Goal: Task Accomplishment & Management: Manage account settings

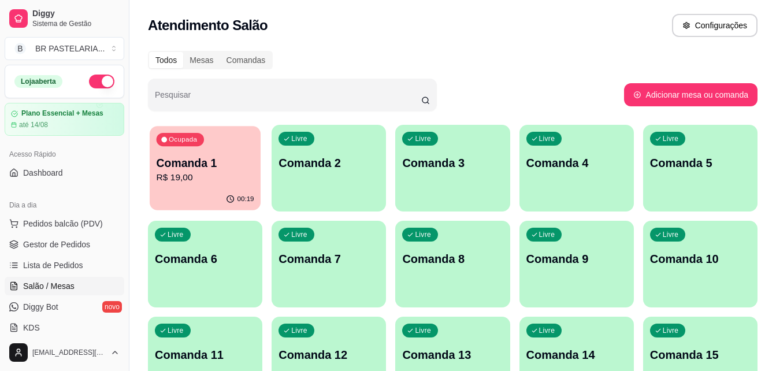
click at [195, 176] on p "R$ 19,00" at bounding box center [206, 177] width 98 height 13
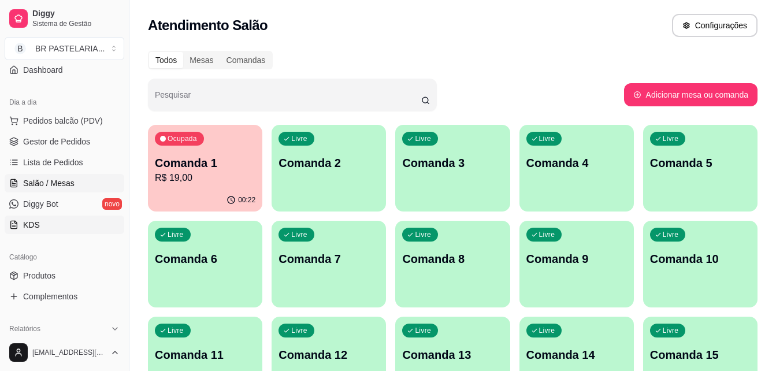
scroll to position [173, 0]
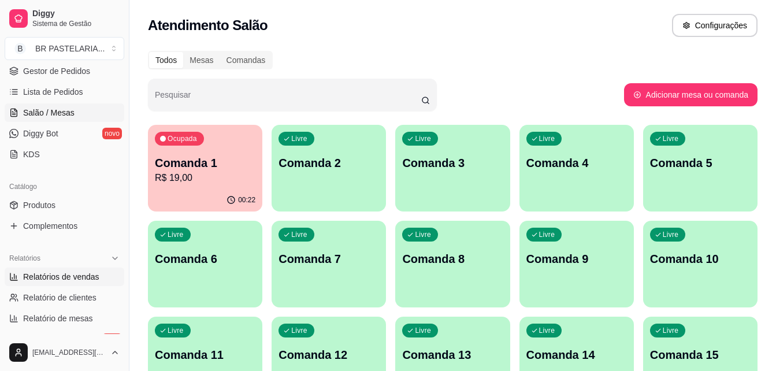
click at [88, 273] on span "Relatórios de vendas" at bounding box center [61, 277] width 76 height 12
select select "ALL"
select select "0"
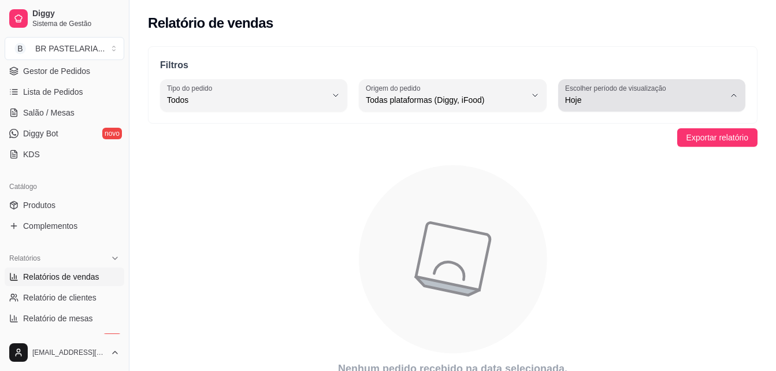
click at [734, 93] on icon "button" at bounding box center [734, 95] width 9 height 9
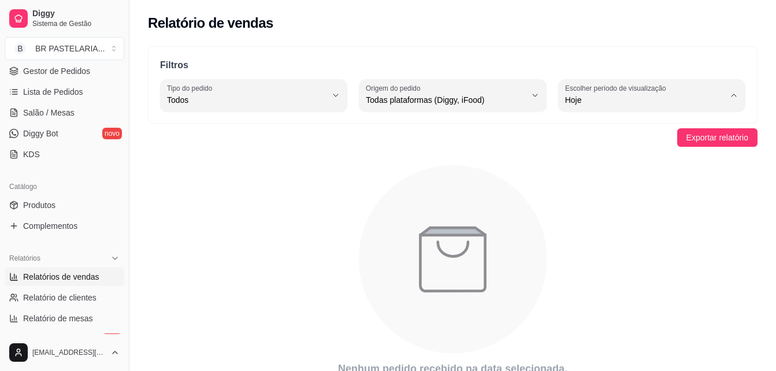
click at [587, 154] on li "Ontem" at bounding box center [652, 147] width 171 height 18
type input "1"
select select "1"
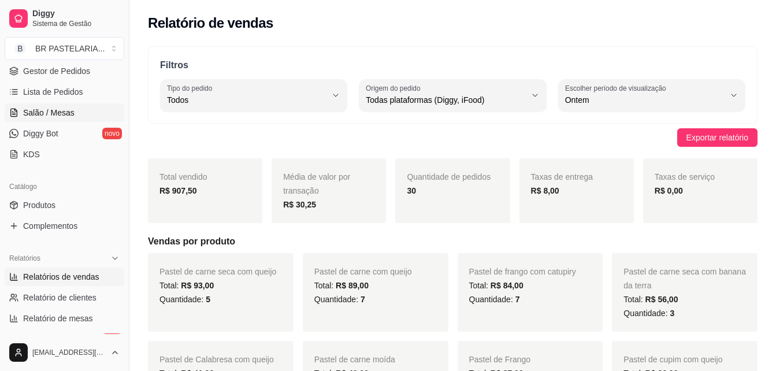
click at [77, 110] on link "Salão / Mesas" at bounding box center [65, 112] width 120 height 19
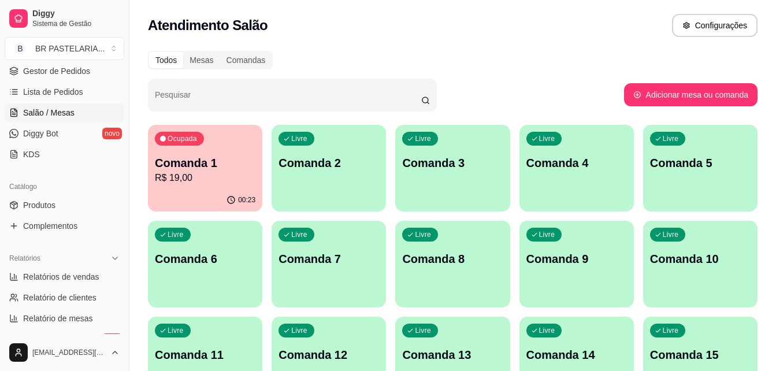
click at [190, 186] on div "Ocupada Comanda 1 R$ 19,00" at bounding box center [205, 157] width 114 height 64
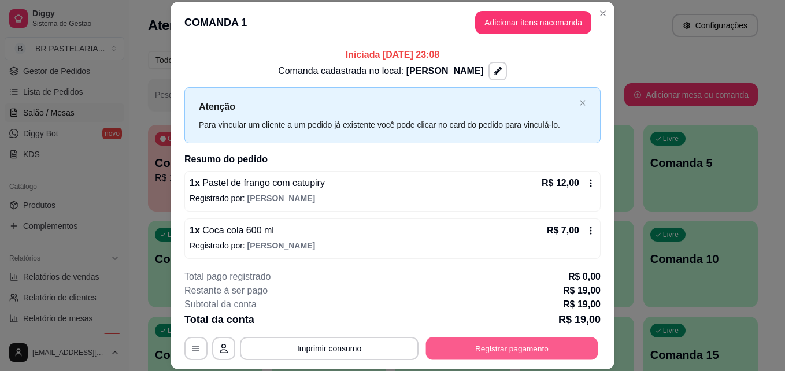
click at [517, 339] on button "Registrar pagamento" at bounding box center [512, 348] width 172 height 23
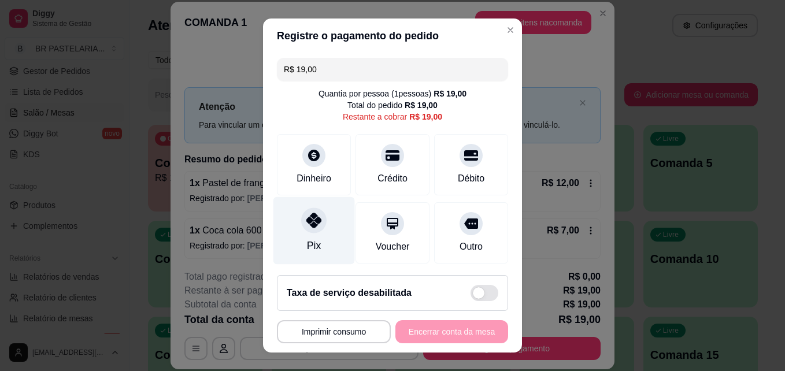
click at [302, 235] on div "Pix" at bounding box center [314, 231] width 82 height 68
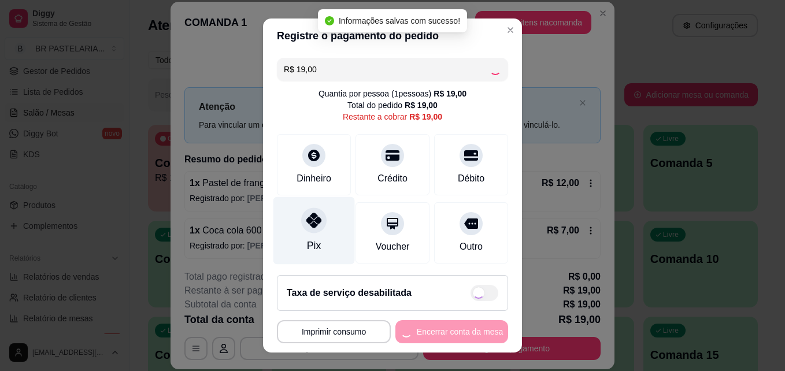
type input "R$ 0,00"
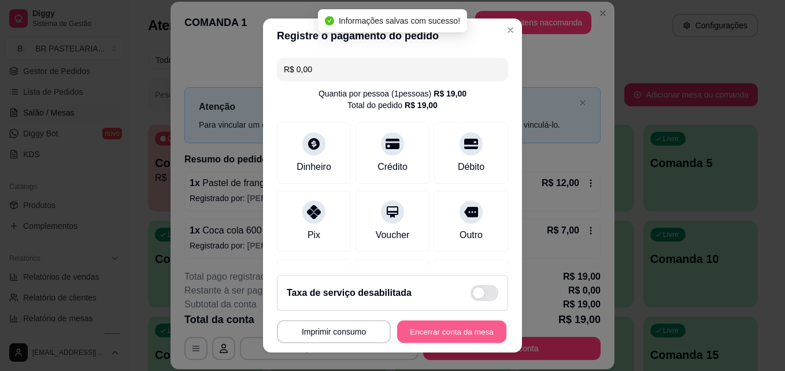
click at [430, 332] on button "Encerrar conta da mesa" at bounding box center [451, 332] width 109 height 23
